Goal: Information Seeking & Learning: Learn about a topic

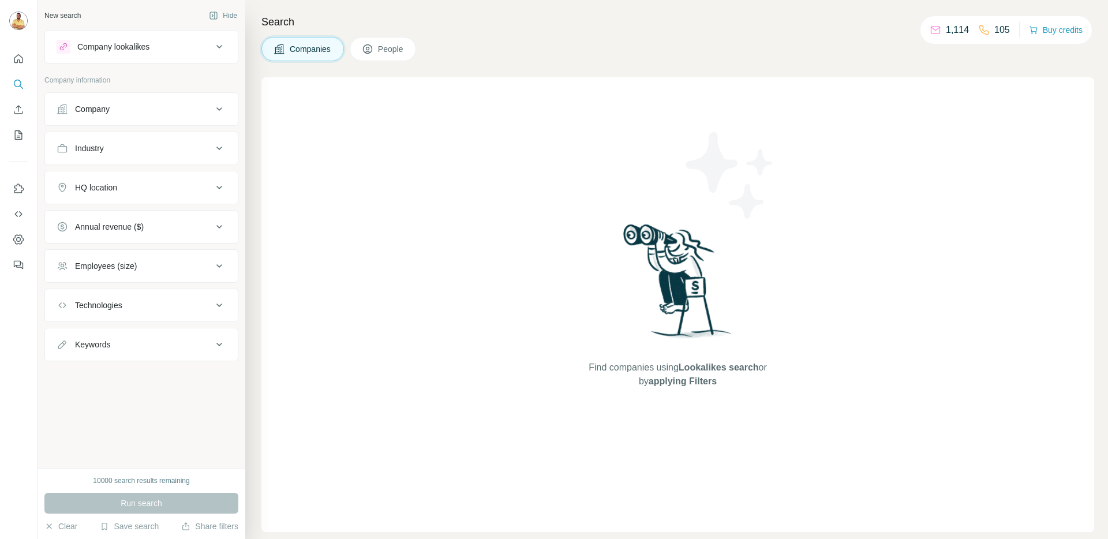
click at [544, 44] on div "Companies People" at bounding box center [678, 49] width 833 height 24
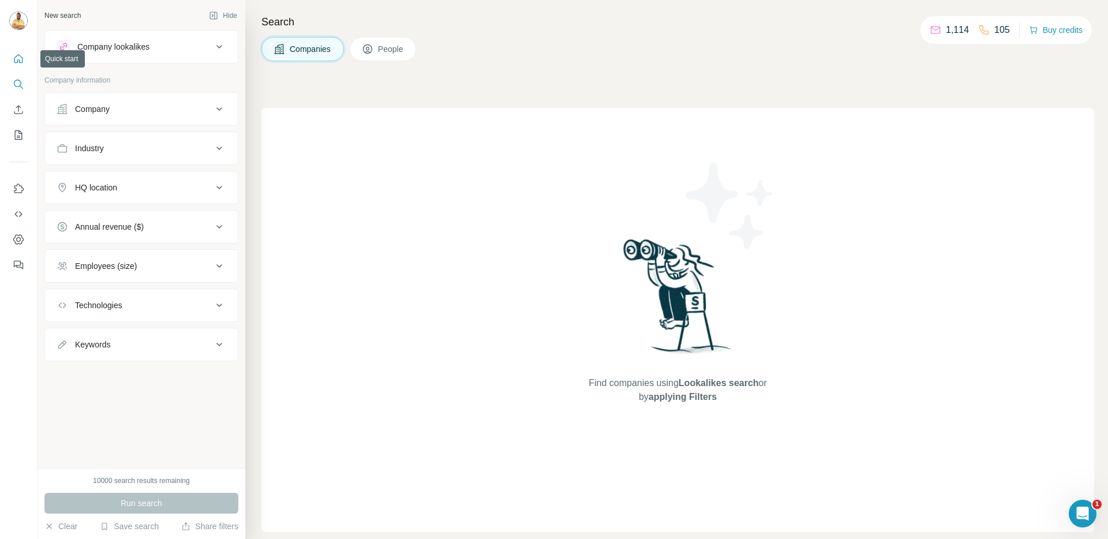
click at [16, 61] on icon "Quick start" at bounding box center [19, 59] width 12 height 12
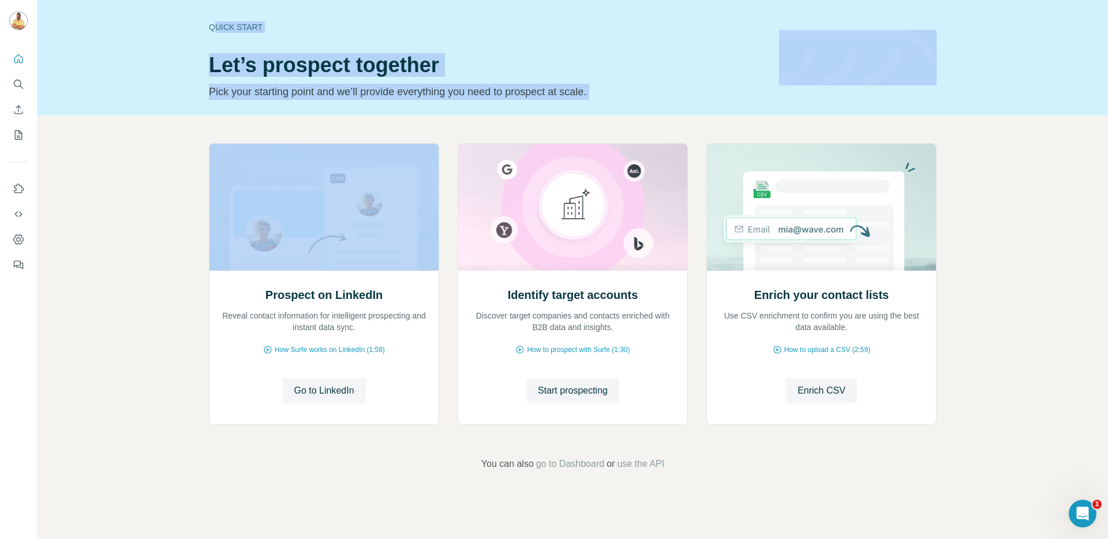
drag, startPoint x: 342, startPoint y: 74, endPoint x: 212, endPoint y: 22, distance: 139.4
click at [212, 22] on div "Quick start Let’s prospect together Pick your starting point and we’ll provide …" at bounding box center [573, 269] width 1071 height 539
click at [210, 124] on div "Prospect on LinkedIn Reveal contact information for intelligent prospecting and…" at bounding box center [573, 306] width 1071 height 383
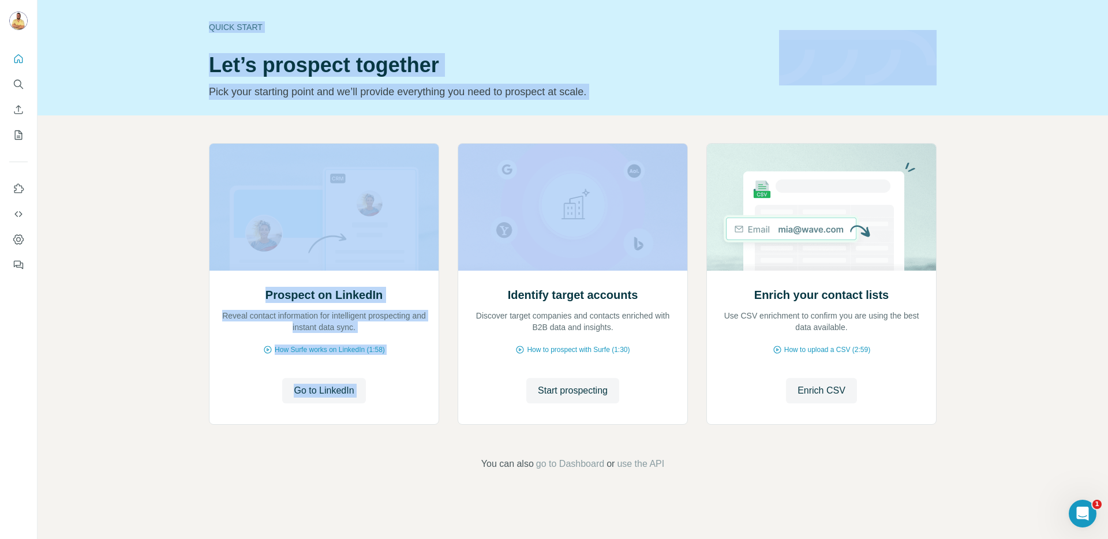
drag, startPoint x: 638, startPoint y: 132, endPoint x: 194, endPoint y: 21, distance: 457.4
click at [194, 21] on div "Quick start Let’s prospect together Pick your starting point and we’ll provide …" at bounding box center [573, 269] width 1071 height 539
click at [193, 126] on div "Prospect on LinkedIn Reveal contact information for intelligent prospecting and…" at bounding box center [573, 306] width 1071 height 383
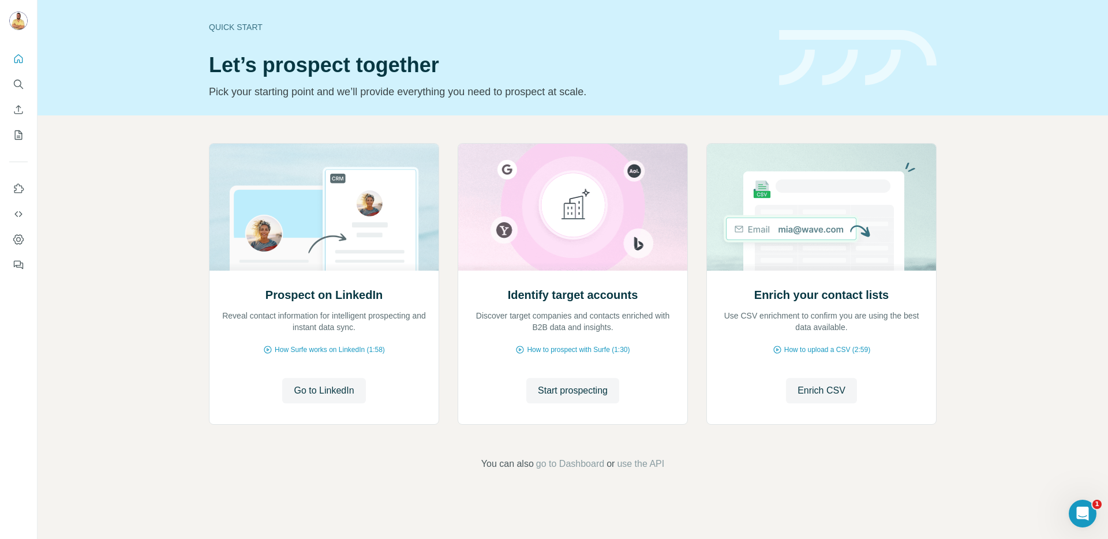
click at [1029, 143] on div "Prospect on LinkedIn Reveal contact information for intelligent prospecting and…" at bounding box center [573, 306] width 1071 height 383
click at [14, 84] on icon "Search" at bounding box center [19, 85] width 12 height 12
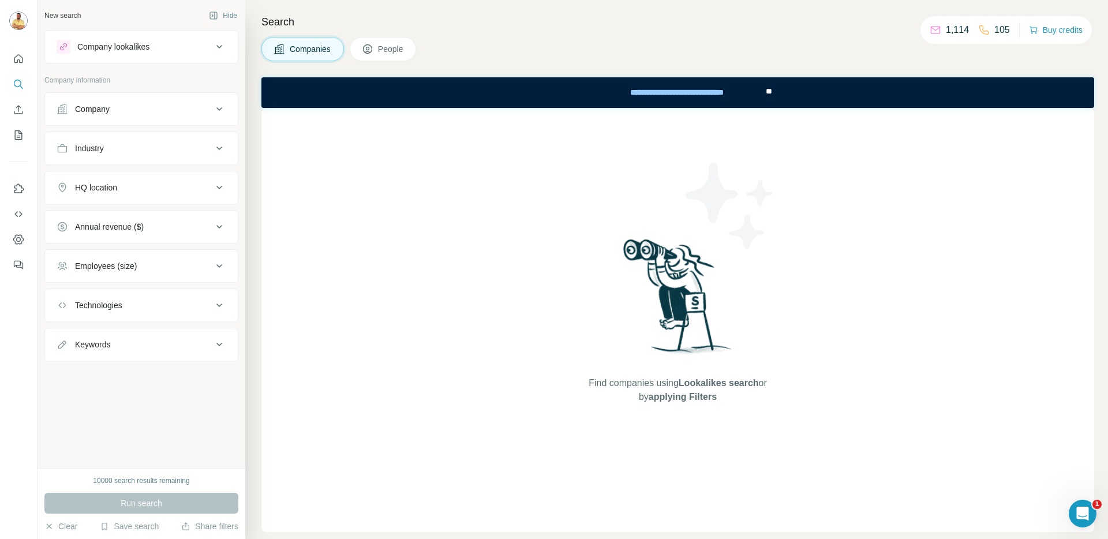
click at [105, 313] on button "Technologies" at bounding box center [141, 306] width 193 height 28
click at [113, 336] on input "text" at bounding box center [142, 334] width 170 height 21
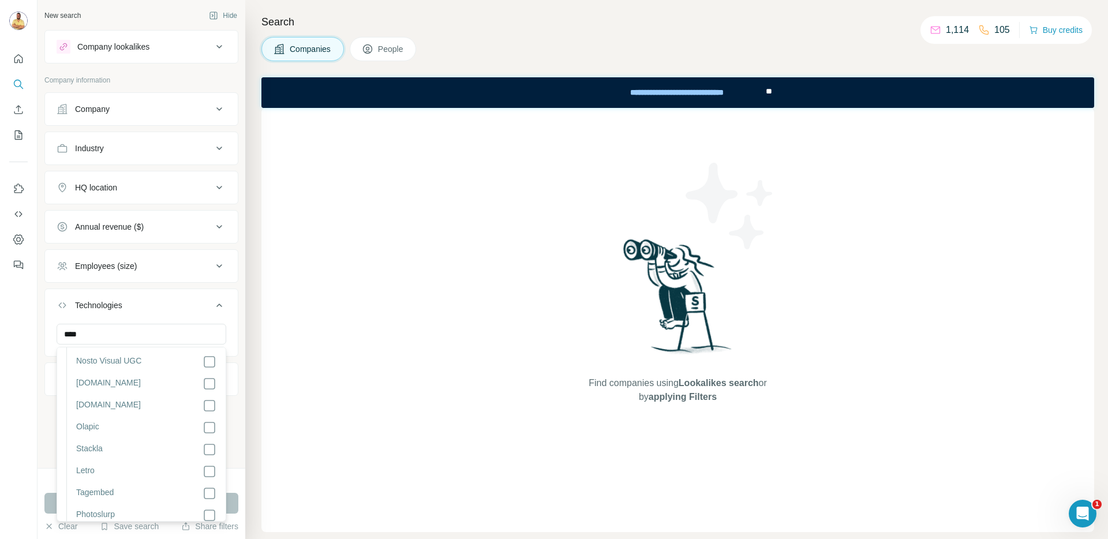
scroll to position [1263, 0]
type input "*******"
click at [167, 314] on button "Technologies" at bounding box center [141, 308] width 193 height 32
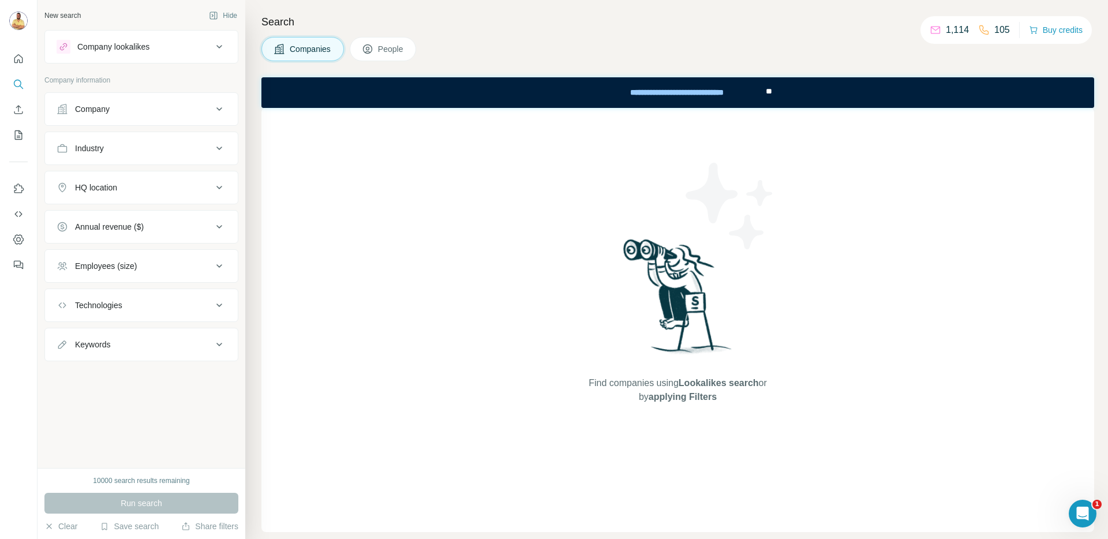
click at [167, 307] on div "Technologies" at bounding box center [135, 306] width 156 height 12
click at [148, 184] on div "HQ location" at bounding box center [135, 188] width 156 height 12
click at [132, 450] on div "New search Hide Company lookalikes Company information Company Industry HQ loca…" at bounding box center [142, 234] width 208 height 468
click at [176, 157] on button "Industry" at bounding box center [141, 149] width 193 height 28
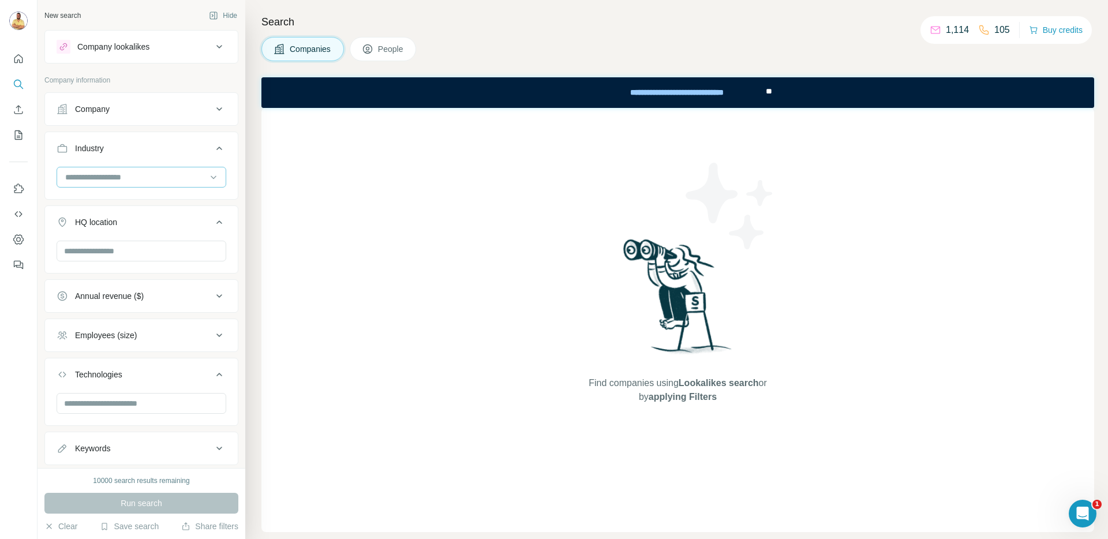
click at [119, 181] on input at bounding box center [135, 177] width 143 height 13
type input "****"
click at [117, 236] on div "Home Services" at bounding box center [136, 244] width 155 height 21
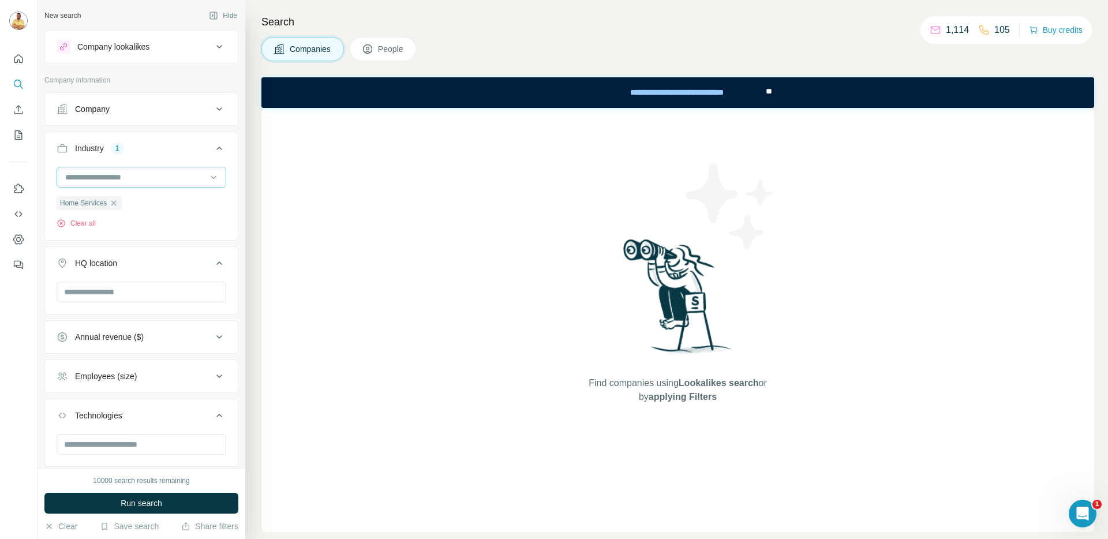
click at [124, 174] on input at bounding box center [135, 177] width 143 height 13
click at [151, 153] on div "Industry 1" at bounding box center [135, 149] width 156 height 12
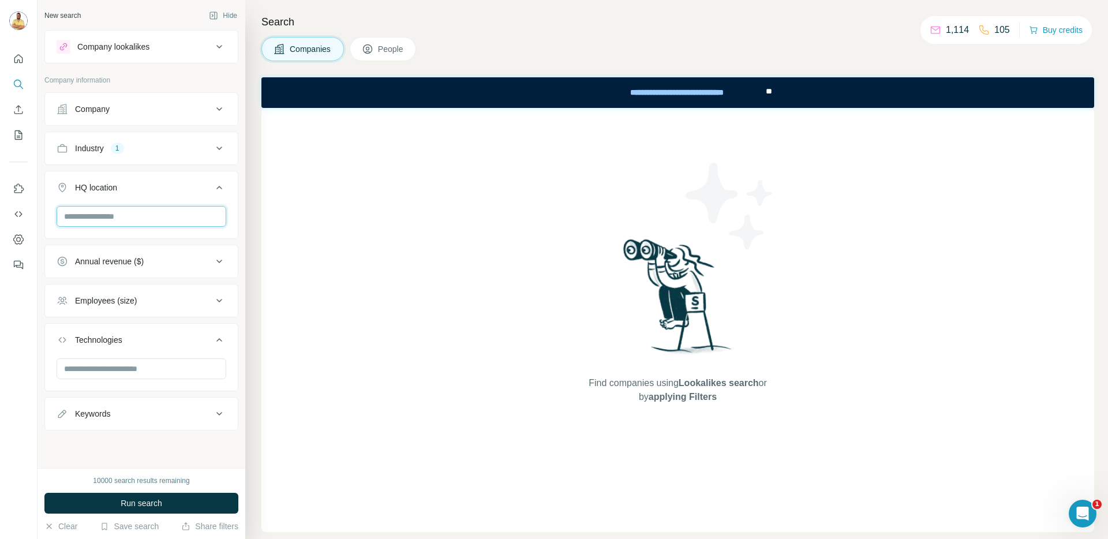
click at [153, 226] on input "text" at bounding box center [142, 216] width 170 height 21
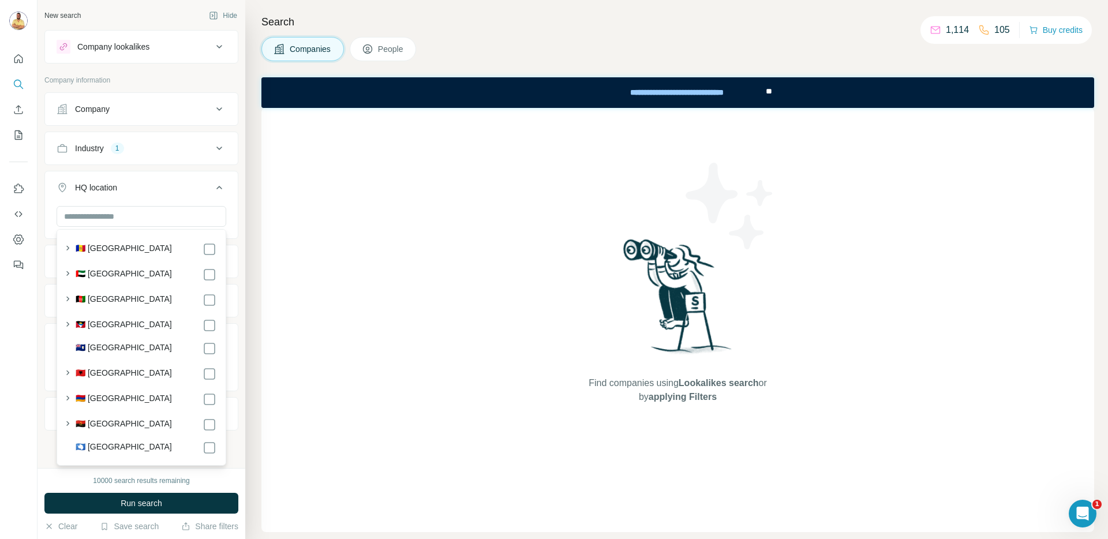
click at [167, 155] on button "Industry 1" at bounding box center [141, 149] width 193 height 28
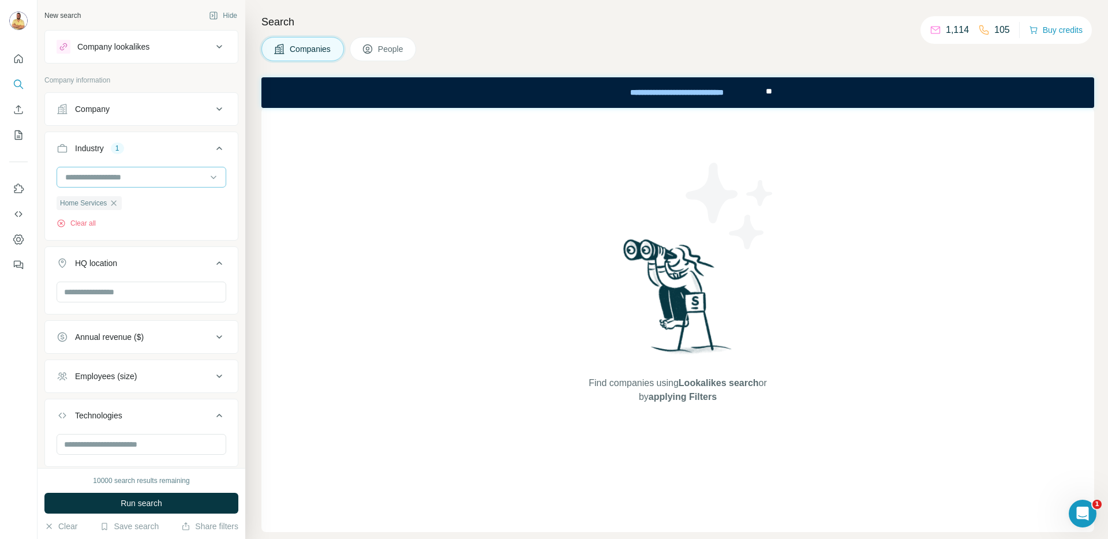
click at [140, 183] on input at bounding box center [135, 177] width 143 height 13
type input "*"
click at [544, 57] on div "Companies People" at bounding box center [678, 49] width 833 height 24
click at [20, 63] on icon "Quick start" at bounding box center [19, 59] width 12 height 12
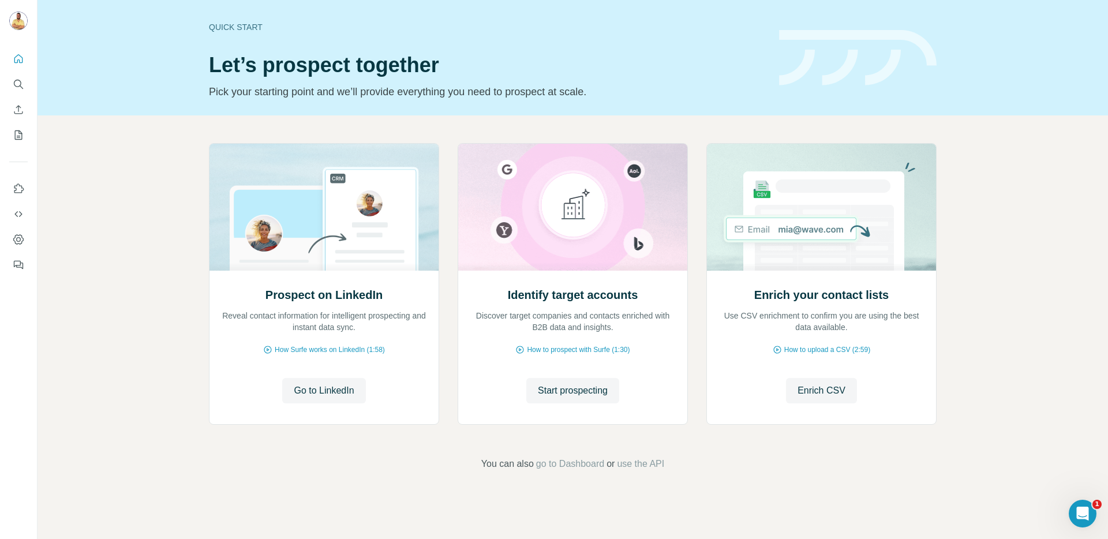
click at [480, 132] on div "Prospect on LinkedIn Reveal contact information for intelligent prospecting and…" at bounding box center [573, 306] width 1071 height 383
click at [153, 222] on div "Prospect on LinkedIn Reveal contact information for intelligent prospecting and…" at bounding box center [573, 306] width 1071 height 383
click at [21, 240] on icon "Dashboard" at bounding box center [19, 240] width 12 height 12
